Goal: Task Accomplishment & Management: Manage account settings

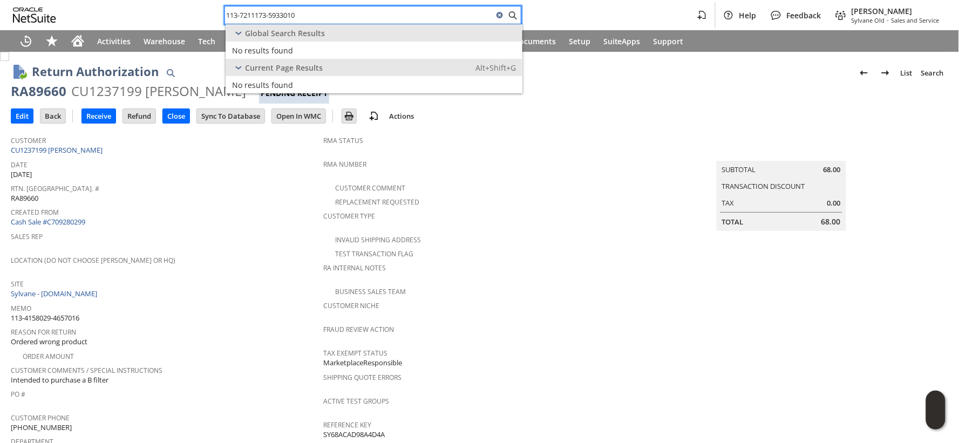
click at [263, 15] on input "113-7211173-5933010" at bounding box center [359, 15] width 268 height 13
click at [262, 15] on input "113-7211173-5933010" at bounding box center [359, 15] width 268 height 13
paste input "1618948-4358632"
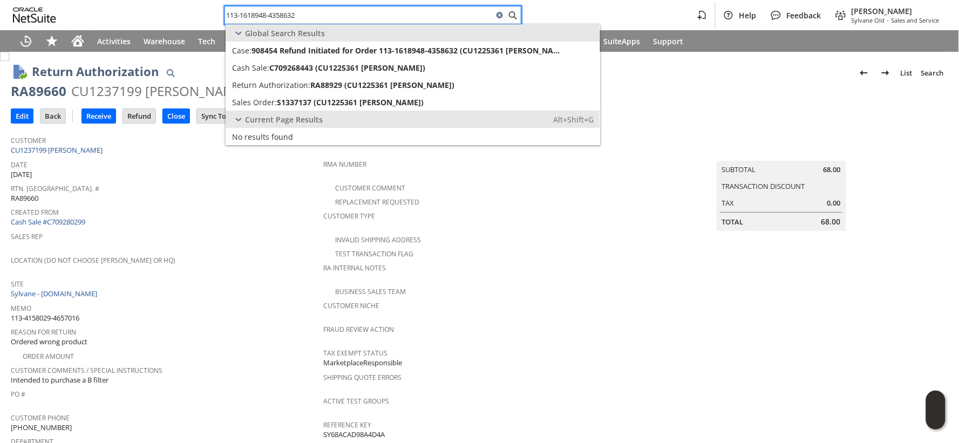
click at [246, 16] on input "113-1618948-4358632" at bounding box center [359, 15] width 268 height 13
paste input "4-0810774-2550643"
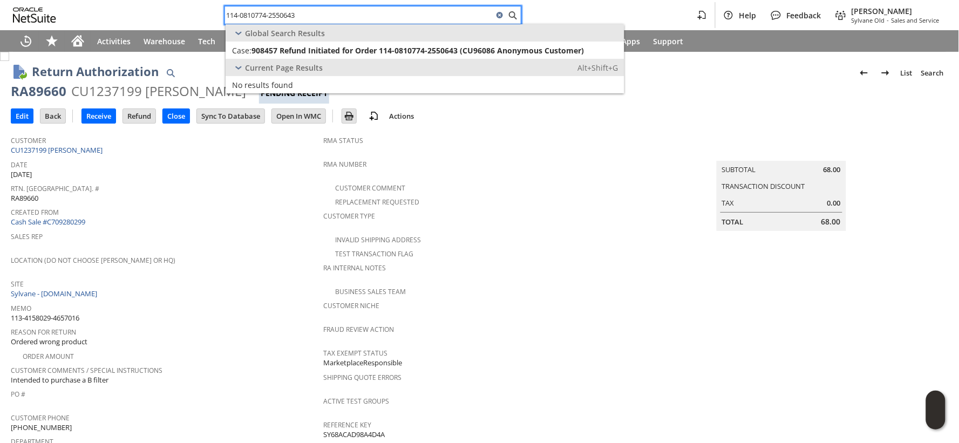
click at [266, 15] on input "114-0810774-2550643" at bounding box center [359, 15] width 268 height 13
click at [265, 13] on input "114-0810774-2550643" at bounding box center [359, 15] width 268 height 13
paste input "1-1283171-492903"
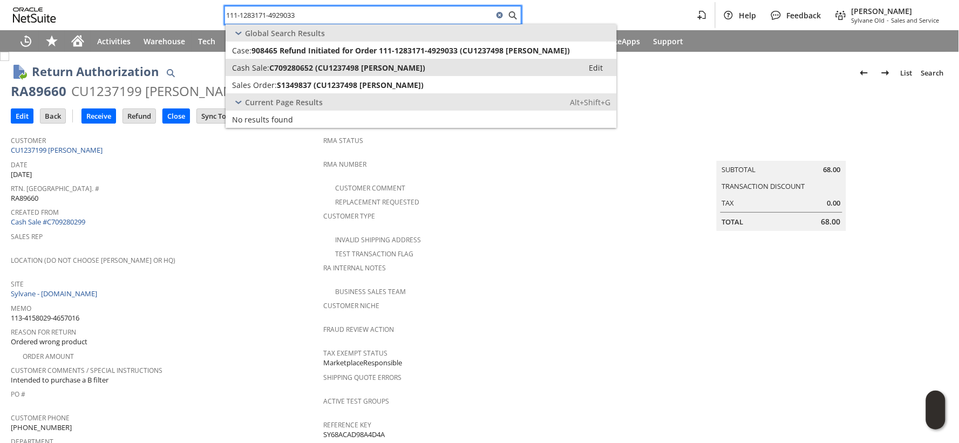
type input "111-1283171-4929033"
click at [301, 74] on link "Cash Sale: C709280652 (CU1237498 ANGEL GONZALEZ) Edit" at bounding box center [421, 67] width 391 height 17
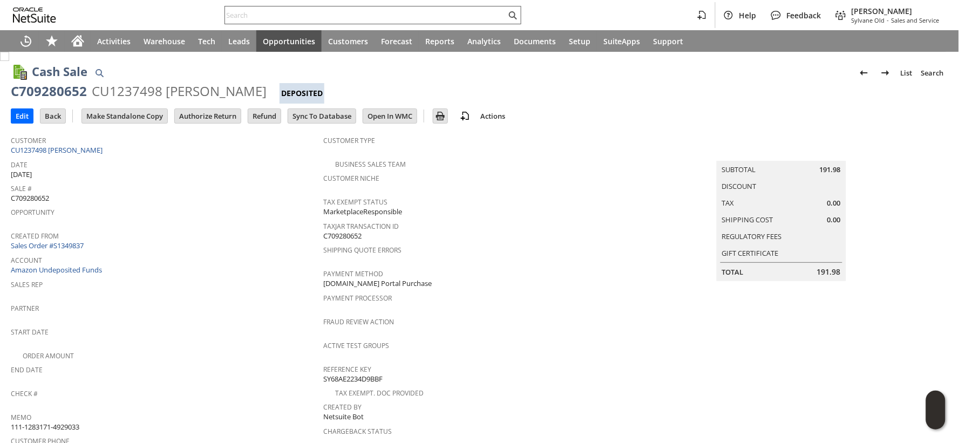
click at [263, 17] on input "text" at bounding box center [365, 15] width 281 height 13
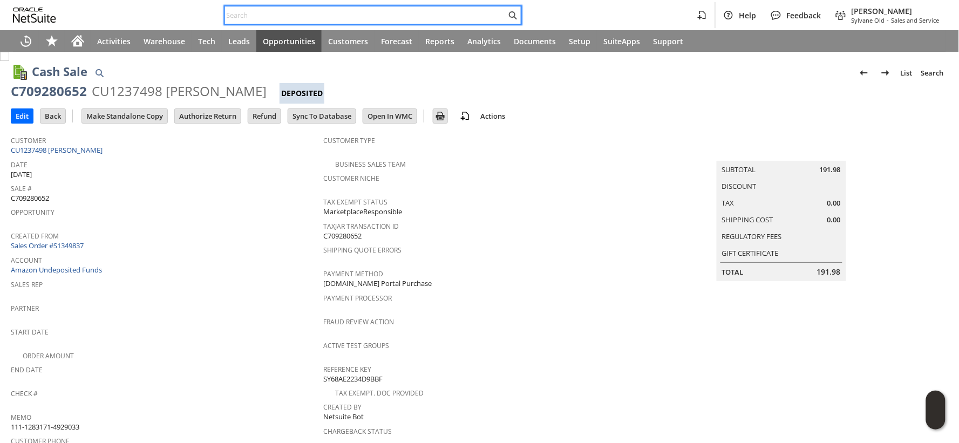
paste input "111-2975401-7437015"
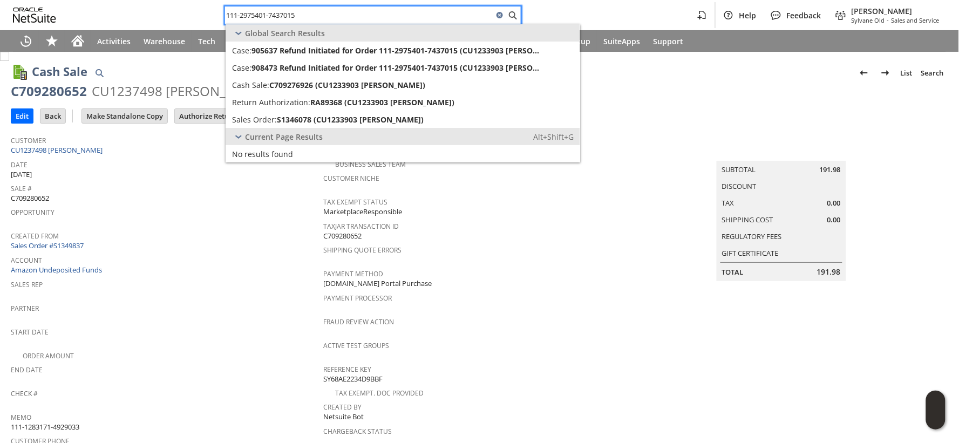
click at [250, 18] on input "111-2975401-7437015" at bounding box center [359, 15] width 268 height 13
paste input "2-3839749-5421033"
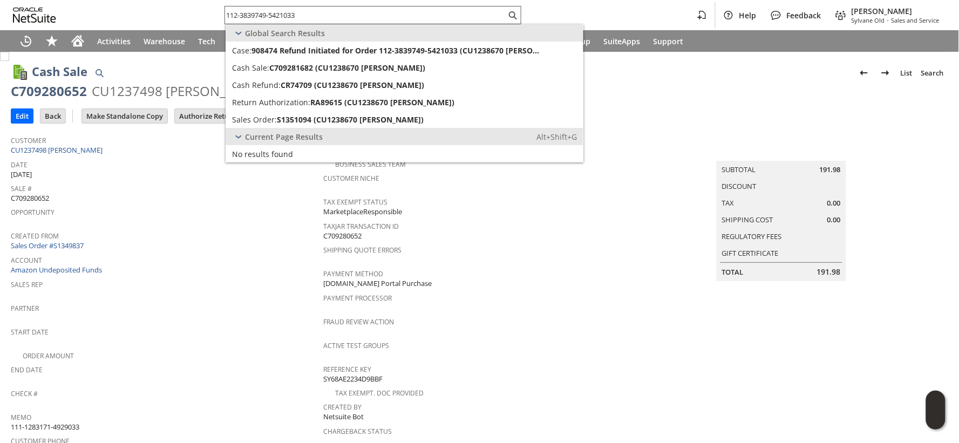
click at [276, 18] on input "112-3839749-5421033" at bounding box center [365, 15] width 281 height 13
click at [276, 18] on input "112-3839749-5421033" at bounding box center [359, 15] width 268 height 13
paste input "3-5535125-7240248"
click at [272, 19] on input "113-5535125-7240248" at bounding box center [359, 15] width 268 height 13
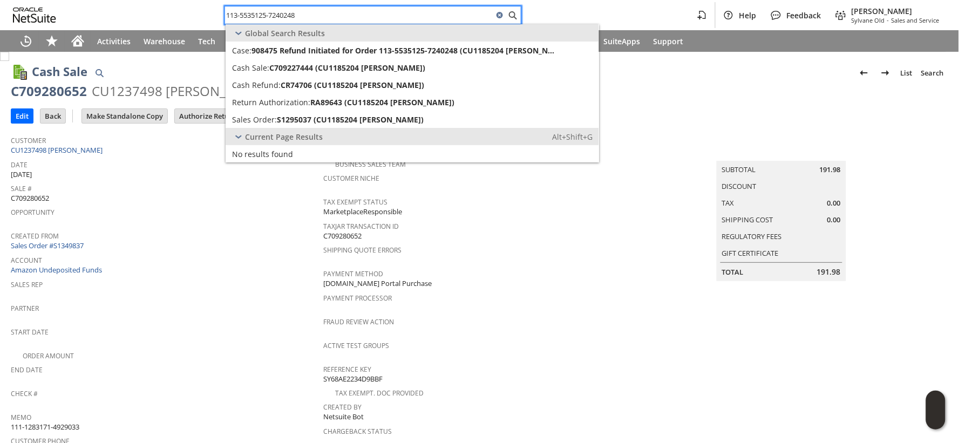
click at [272, 19] on input "113-5535125-7240248" at bounding box center [359, 15] width 268 height 13
paste input "4-9522530-1785045"
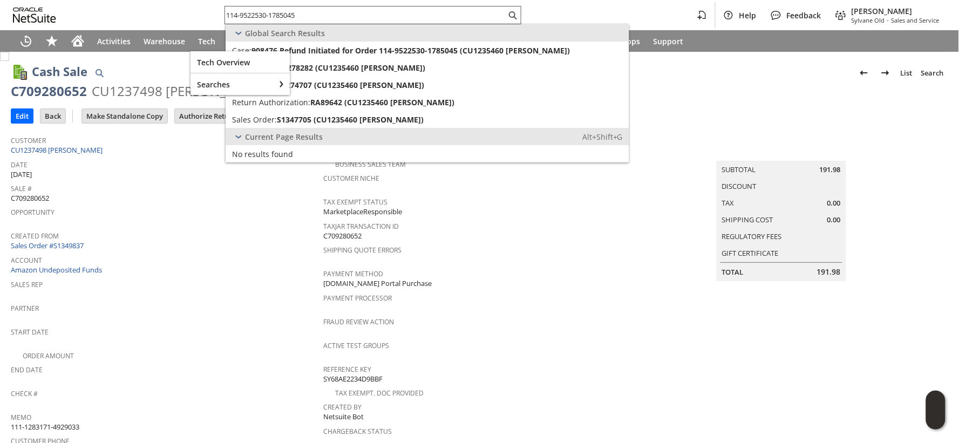
click at [277, 12] on input "114-9522530-1785045" at bounding box center [365, 15] width 281 height 13
click at [277, 12] on input "114-9522530-1785045" at bounding box center [359, 15] width 268 height 13
paste input "3-7554240-5761863"
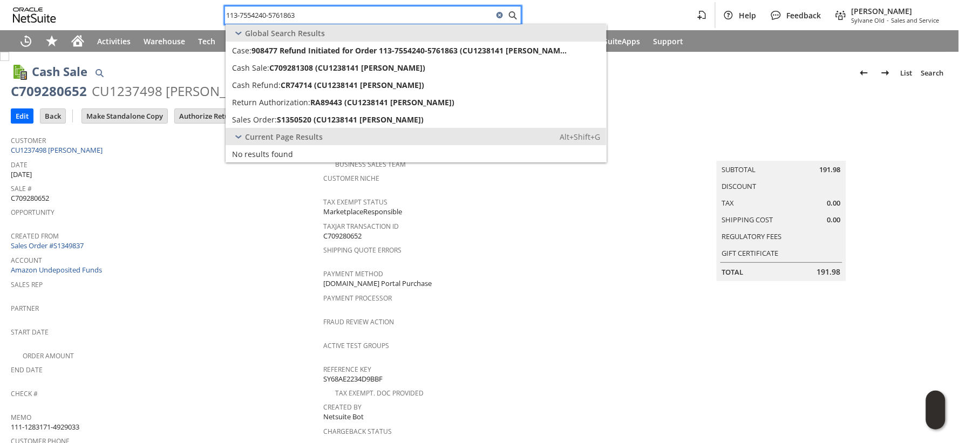
click at [265, 16] on input "113-7554240-5761863" at bounding box center [359, 15] width 268 height 13
paste input "1-3803568-4283454"
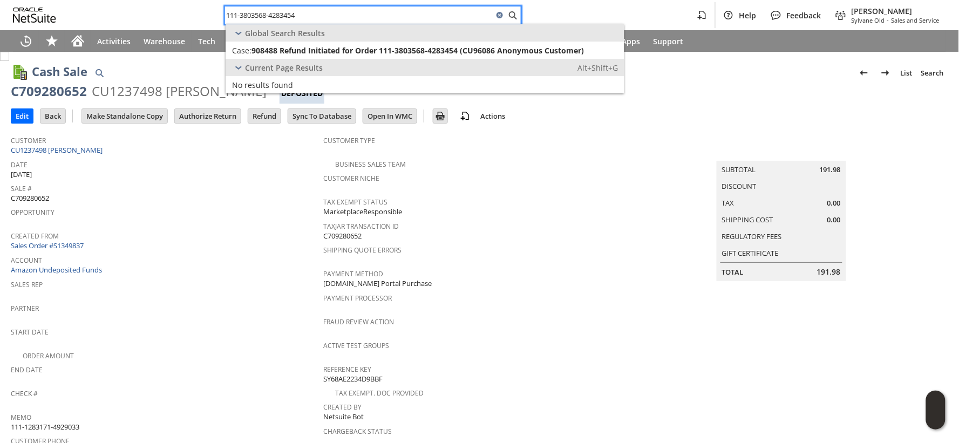
click at [236, 15] on input "111-3803568-4283454" at bounding box center [359, 15] width 268 height 13
paste input "4-0140877-6933016"
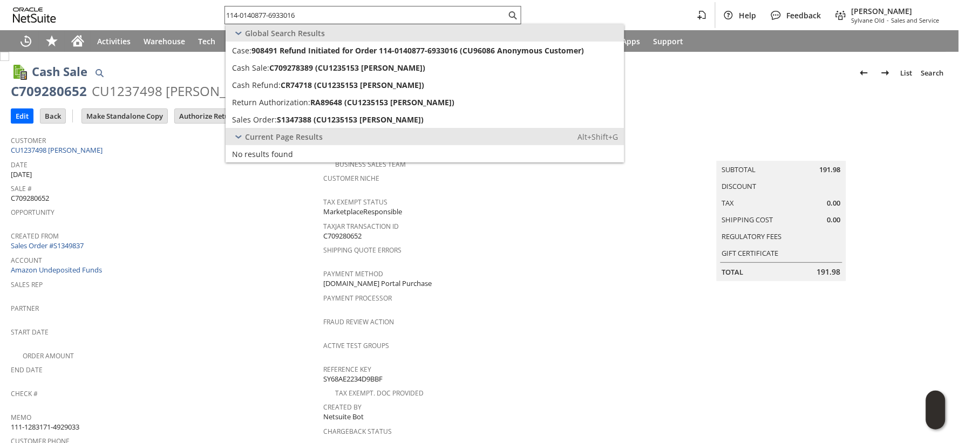
click at [267, 9] on input "114-0140877-6933016" at bounding box center [365, 15] width 281 height 13
click at [267, 9] on input "114-0140877-6933016" at bounding box center [359, 15] width 268 height 13
paste input "6518324-7431459"
click at [258, 15] on input "114-6518324-7431459" at bounding box center [365, 15] width 281 height 13
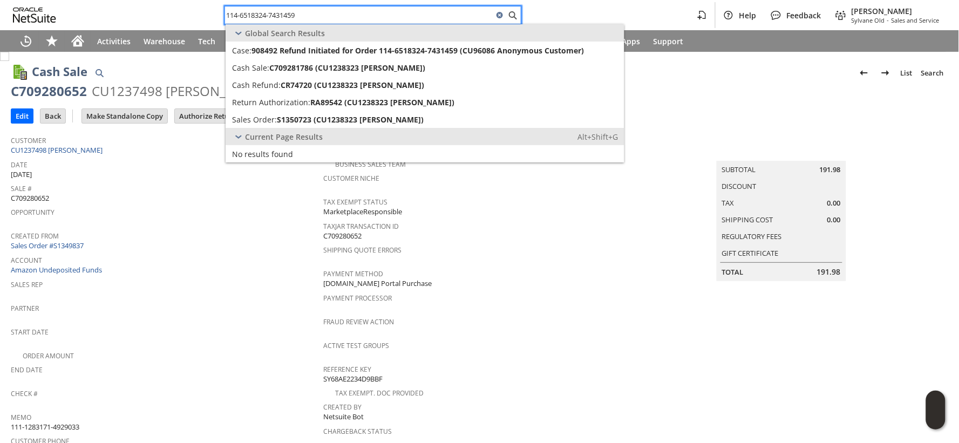
click at [258, 15] on input "114-6518324-7431459" at bounding box center [359, 15] width 268 height 13
paste input "9552977-7186651"
click at [287, 19] on input "114-9552977-7186651" at bounding box center [365, 15] width 281 height 13
click at [287, 19] on input "114-9552977-7186651" at bounding box center [359, 15] width 268 height 13
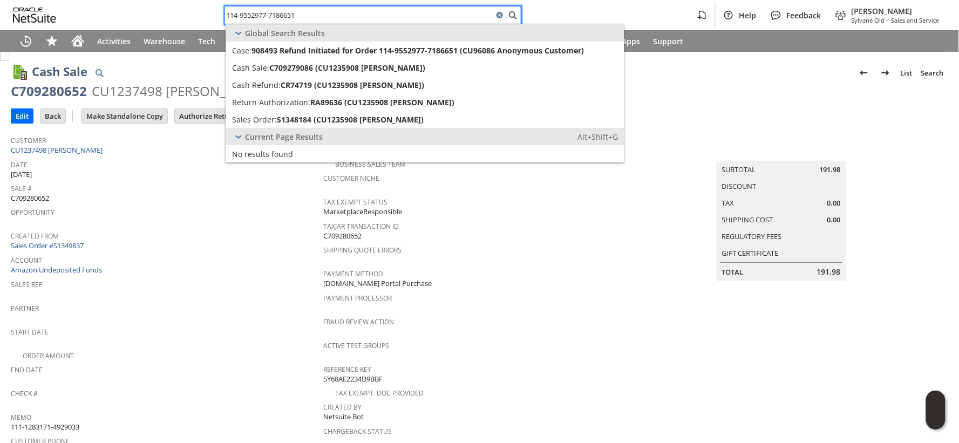
click at [287, 19] on input "114-9552977-7186651" at bounding box center [359, 15] width 268 height 13
paste input "1-6513418-0401007"
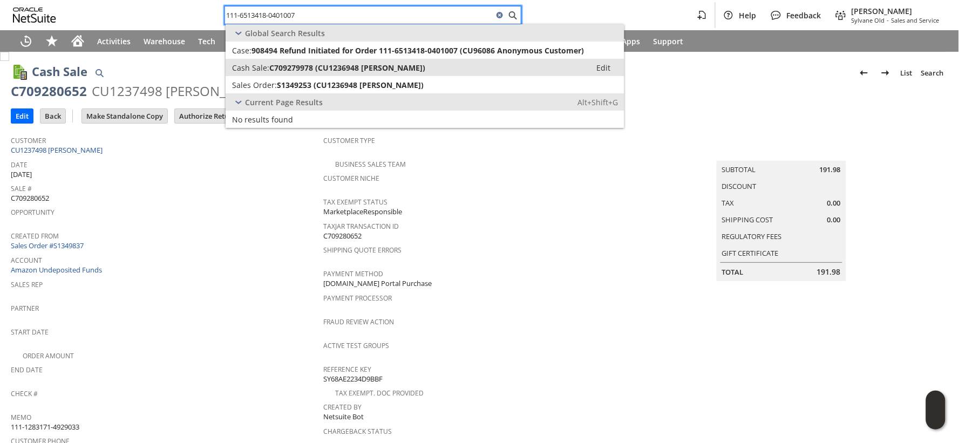
type input "111-6513418-0401007"
click at [296, 69] on span "C709279978 (CU1236948 Pam M French)" at bounding box center [347, 68] width 156 height 10
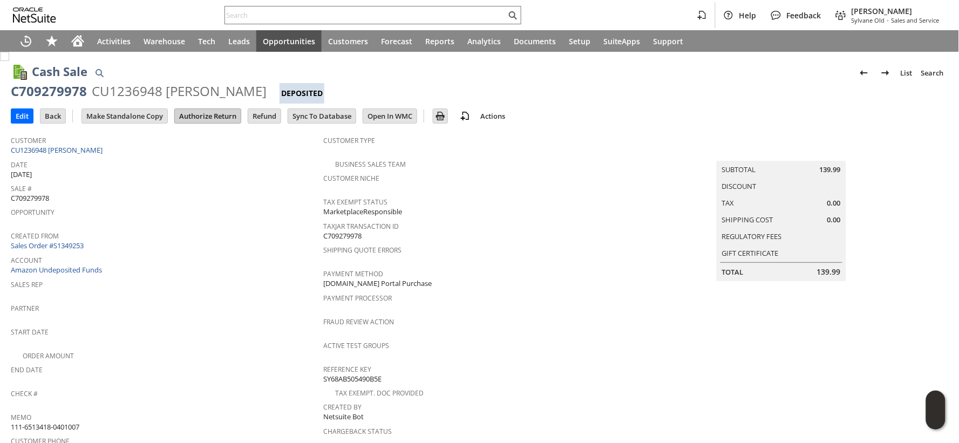
click at [212, 116] on input "Authorize Return" at bounding box center [208, 116] width 66 height 14
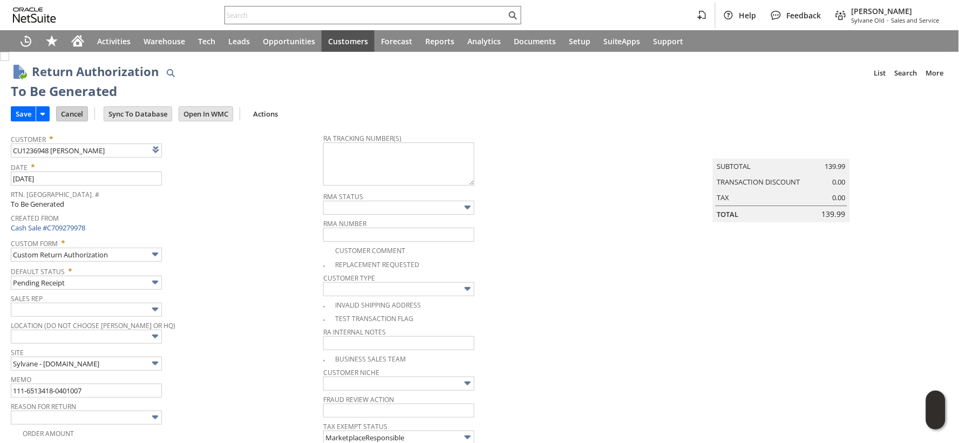
click at [79, 114] on input "Cancel" at bounding box center [72, 114] width 31 height 14
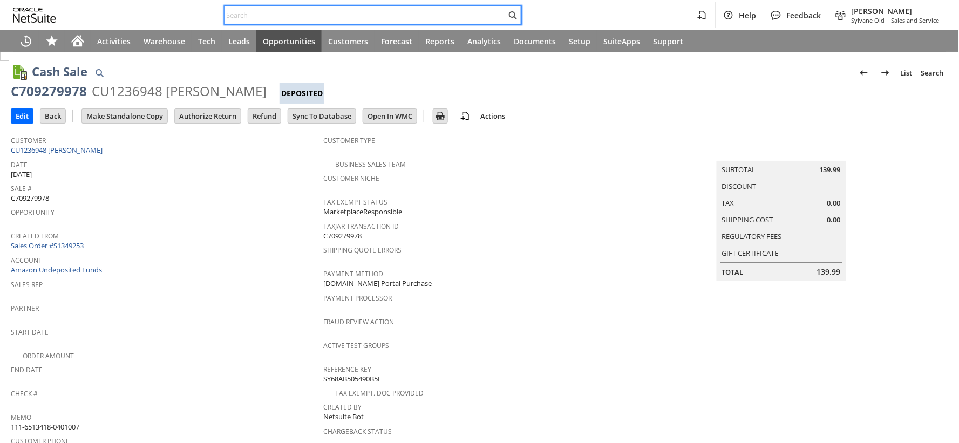
click at [260, 15] on input "text" at bounding box center [365, 15] width 281 height 13
paste input "113-4158029-4657016"
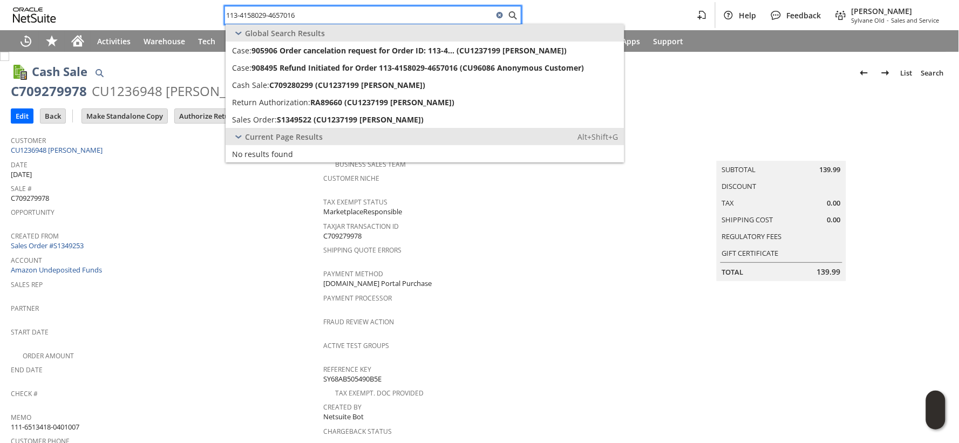
click at [245, 14] on input "113-4158029-4657016" at bounding box center [359, 15] width 268 height 13
paste input "2-6355065-7321037"
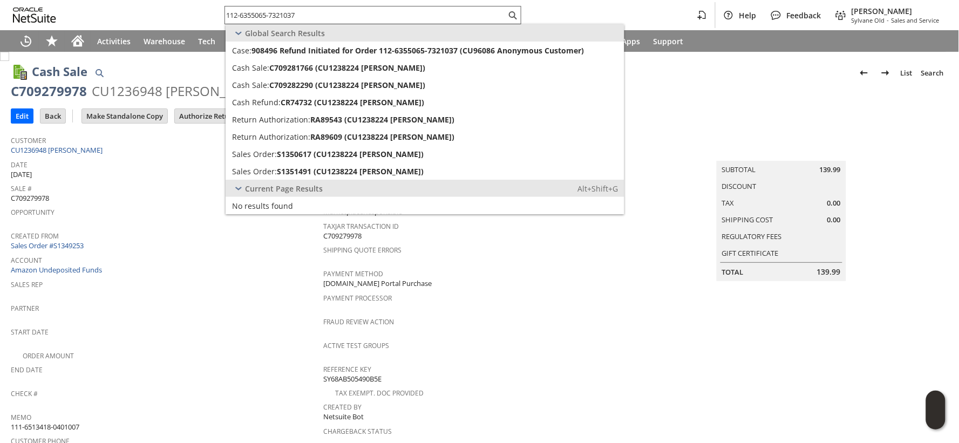
click at [255, 15] on input "112-6355065-7321037" at bounding box center [365, 15] width 281 height 13
click at [255, 15] on input "112-6355065-7321037" at bounding box center [359, 15] width 268 height 13
paste input "4-5331818-5657811"
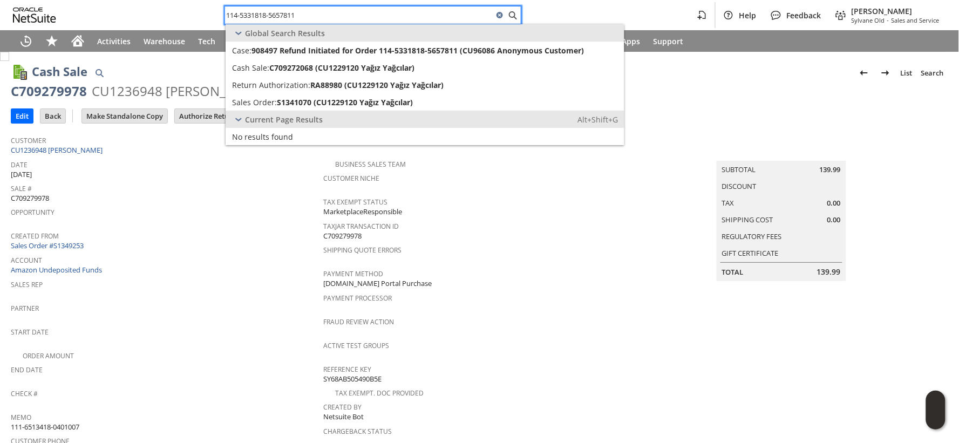
click at [260, 15] on input "114-5331818-5657811" at bounding box center [359, 15] width 268 height 13
paste input "1-6513418-0401007"
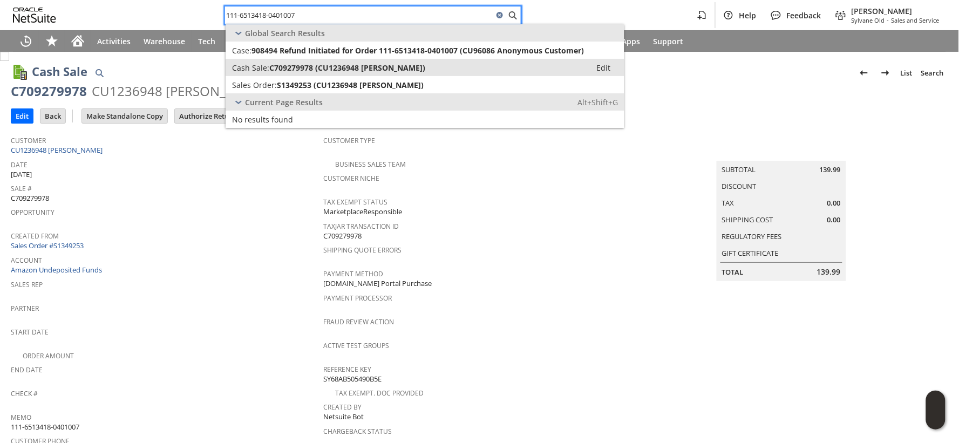
type input "111-6513418-0401007"
click at [269, 70] on span "C709279978 (CU1236948 Pam M French)" at bounding box center [347, 68] width 156 height 10
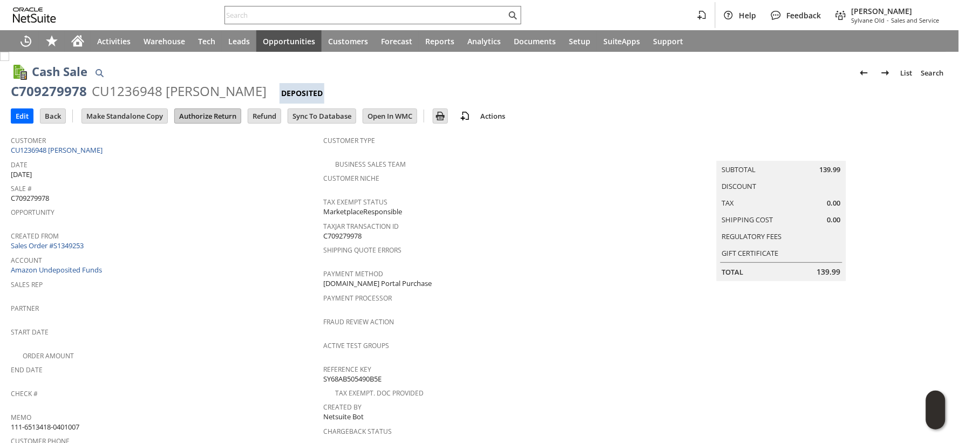
click at [215, 116] on input "Authorize Return" at bounding box center [208, 116] width 66 height 14
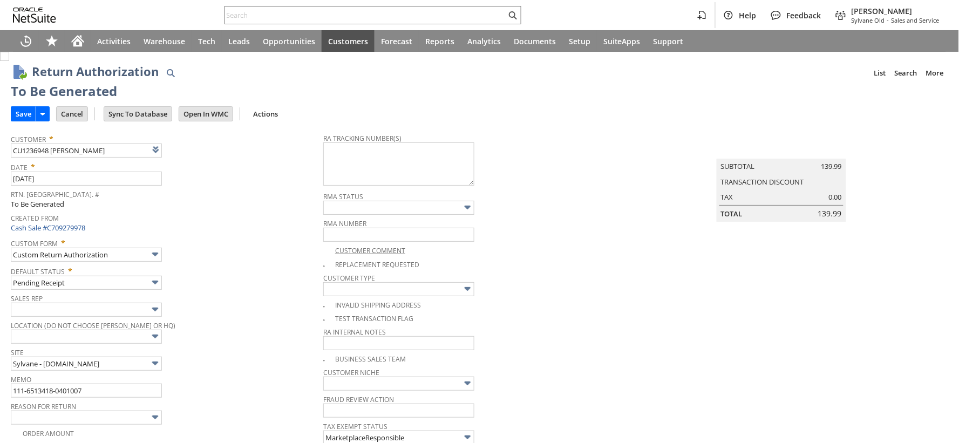
type input "Add"
type input "Copy Previous"
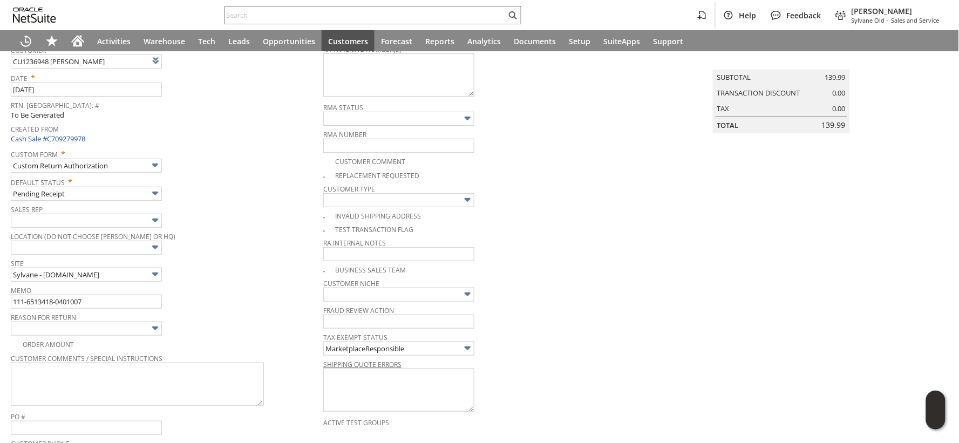
scroll to position [87, 0]
click at [117, 305] on input "111-6513418-0401007" at bounding box center [86, 304] width 151 height 14
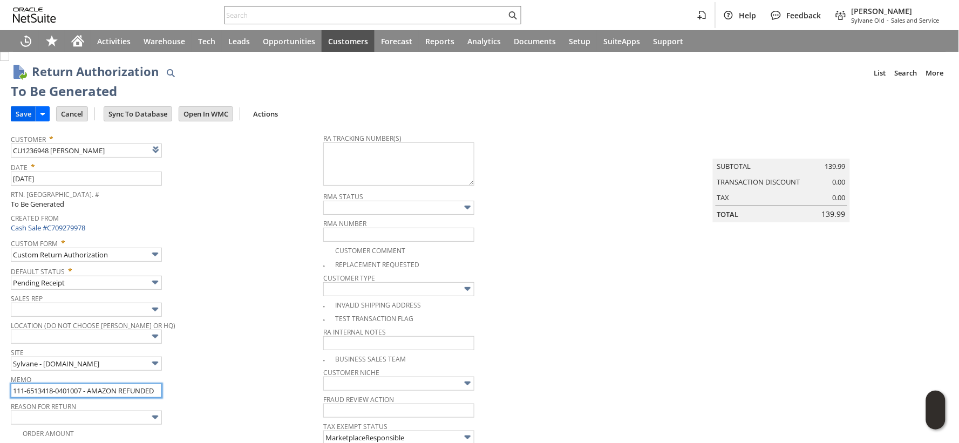
type input "111-6513418-0401007 - AMAZON REFUNDED"
click at [20, 115] on input "Save" at bounding box center [23, 114] width 24 height 14
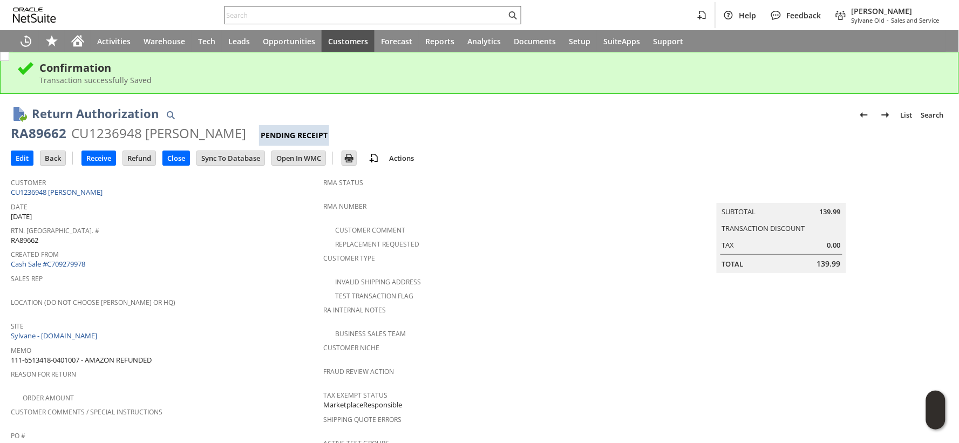
click at [243, 12] on input "text" at bounding box center [365, 15] width 281 height 13
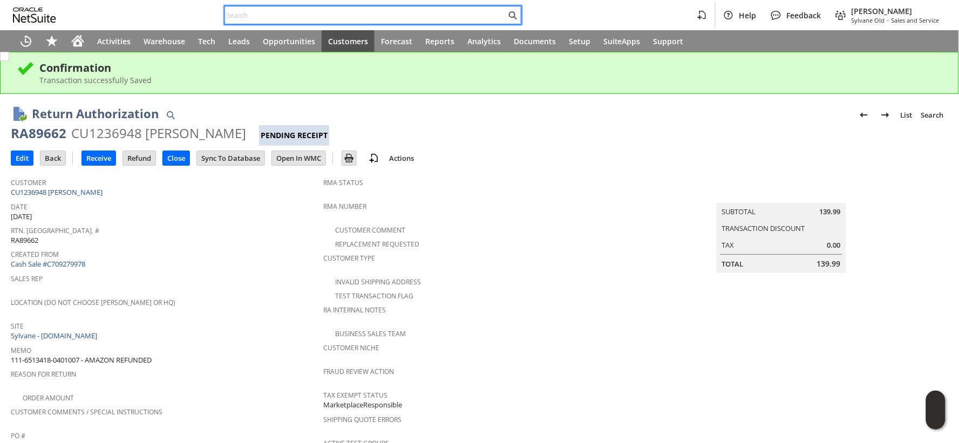
paste input "129024697850448"
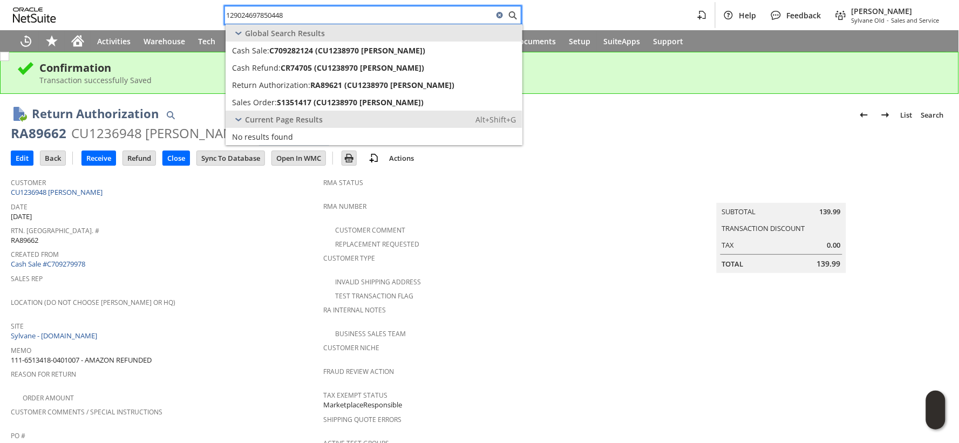
click at [230, 13] on input "129024697850448" at bounding box center [359, 15] width 268 height 13
paste input "6651637"
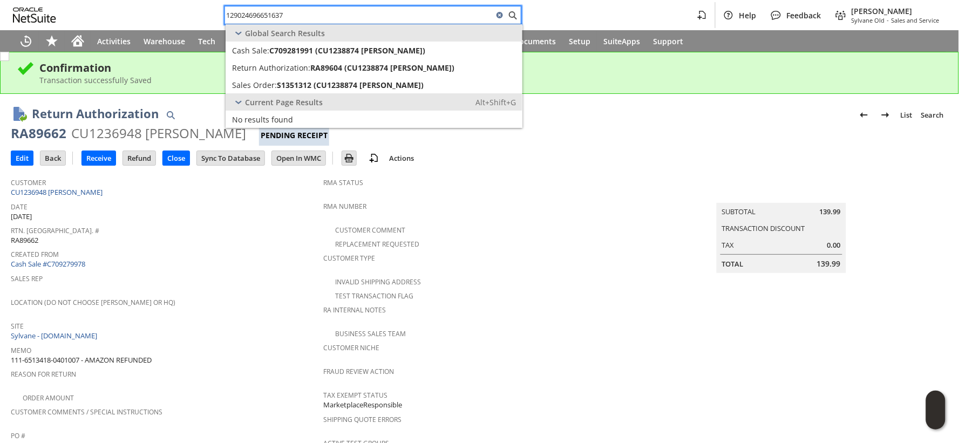
type input "129024696651637"
click at [79, 40] on icon "Home" at bounding box center [77, 42] width 9 height 8
